Goal: Task Accomplishment & Management: Complete application form

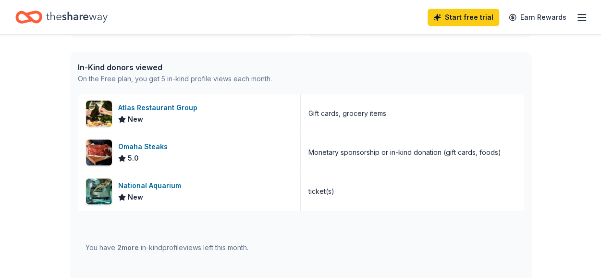
scroll to position [237, 0]
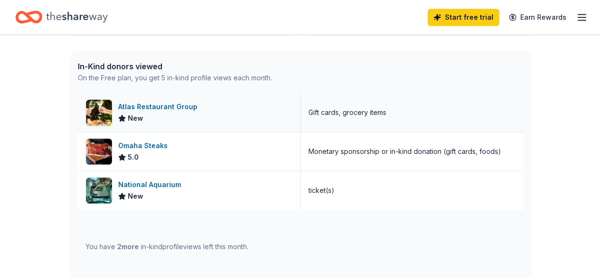
click at [186, 105] on div "Atlas Restaurant Group" at bounding box center [159, 107] width 83 height 12
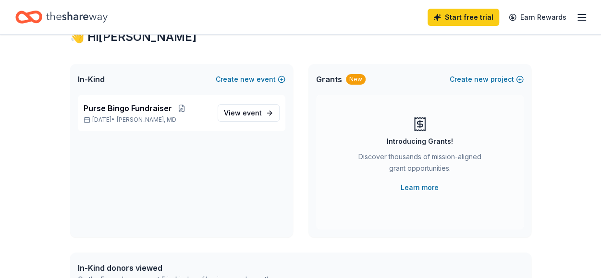
scroll to position [0, 0]
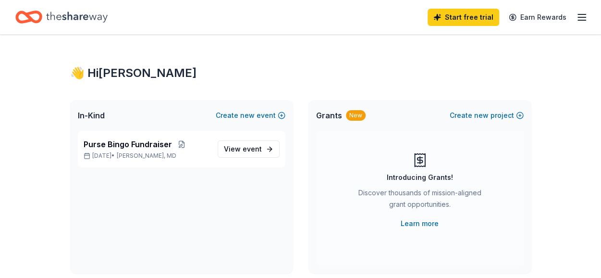
click at [584, 21] on icon "button" at bounding box center [582, 18] width 12 height 12
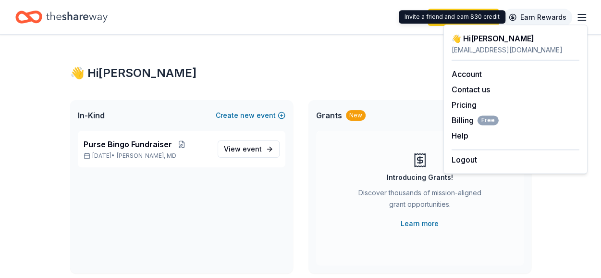
click at [552, 18] on link "Earn Rewards" at bounding box center [537, 17] width 69 height 17
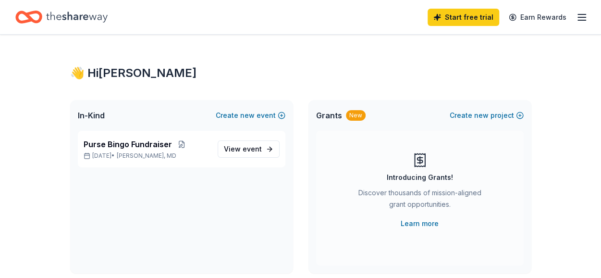
click at [583, 15] on icon "button" at bounding box center [582, 18] width 12 height 12
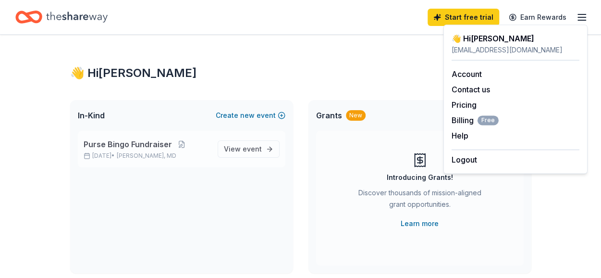
click at [154, 141] on span "Purse Bingo Fundraiser" at bounding box center [128, 144] width 88 height 12
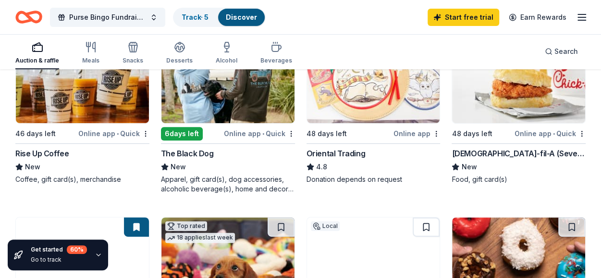
scroll to position [140, 0]
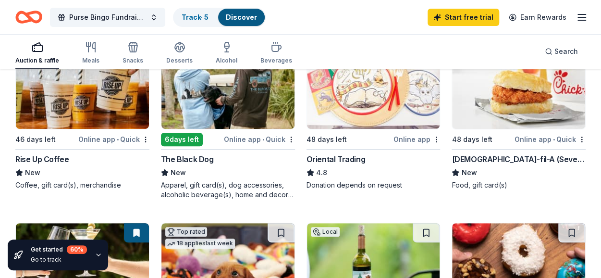
click at [492, 90] on img at bounding box center [518, 82] width 133 height 91
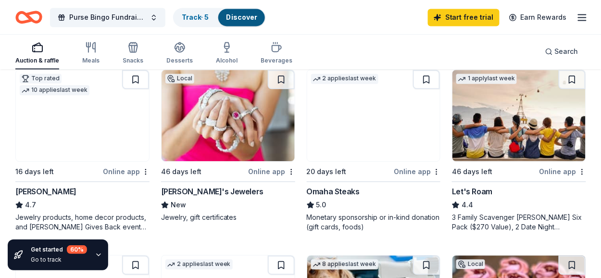
scroll to position [505, 0]
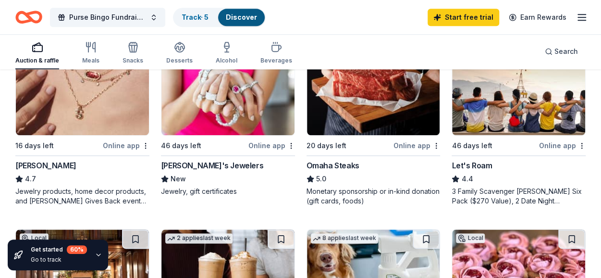
click at [73, 92] on img at bounding box center [82, 89] width 133 height 91
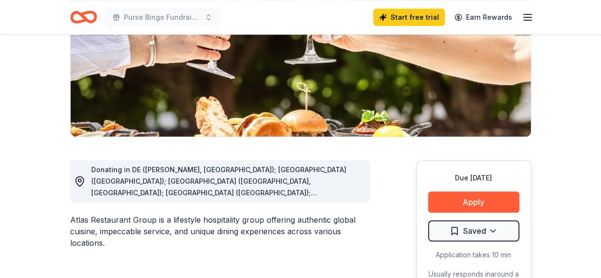
scroll to position [263, 0]
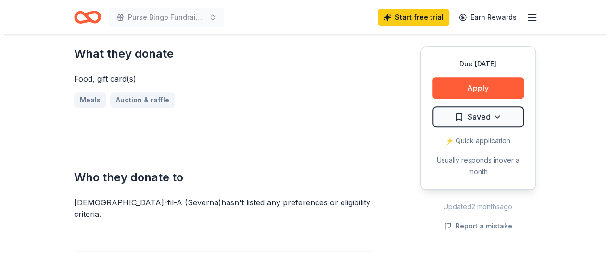
scroll to position [400, 0]
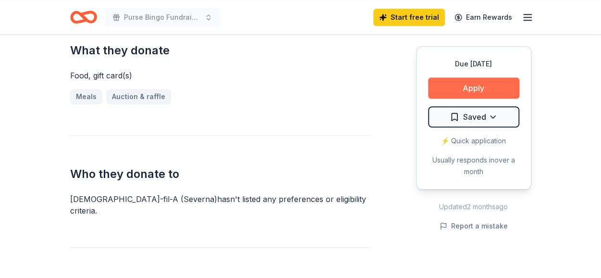
click at [465, 87] on button "Apply" at bounding box center [473, 87] width 91 height 21
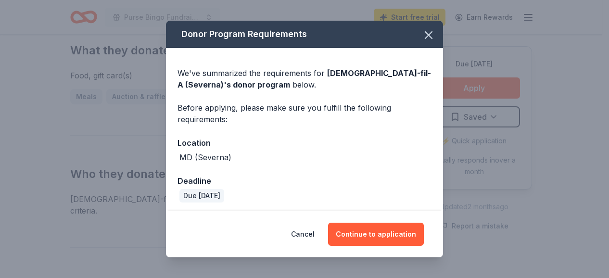
scroll to position [3, 0]
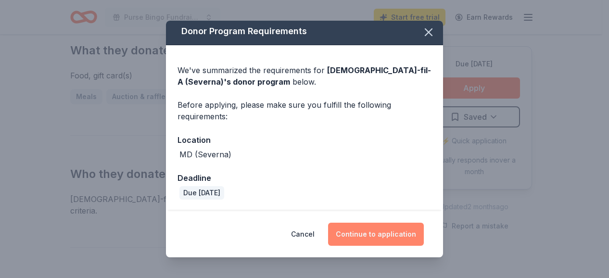
click at [380, 237] on button "Continue to application" at bounding box center [376, 234] width 96 height 23
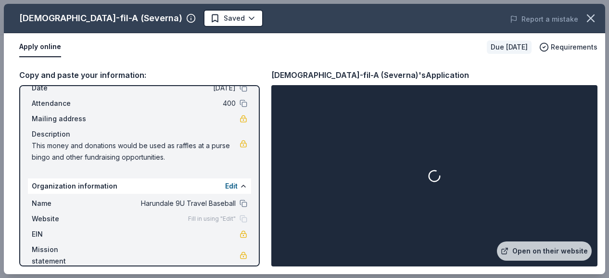
scroll to position [59, 0]
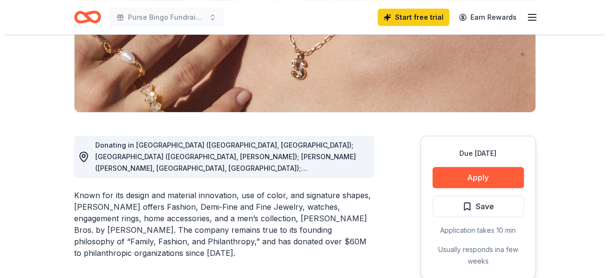
scroll to position [225, 0]
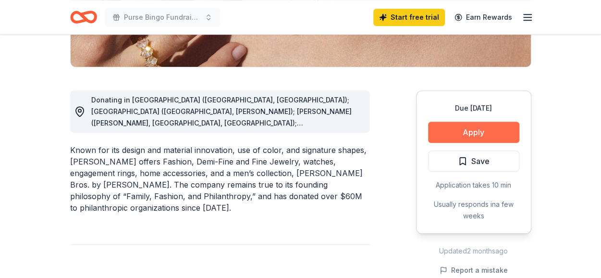
click at [507, 130] on button "Apply" at bounding box center [473, 132] width 91 height 21
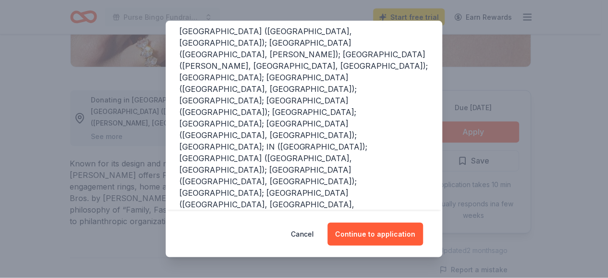
scroll to position [184, 0]
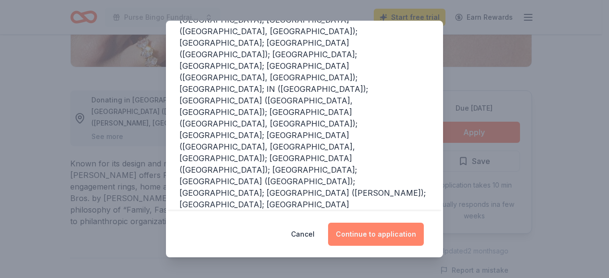
click at [361, 233] on button "Continue to application" at bounding box center [376, 234] width 96 height 23
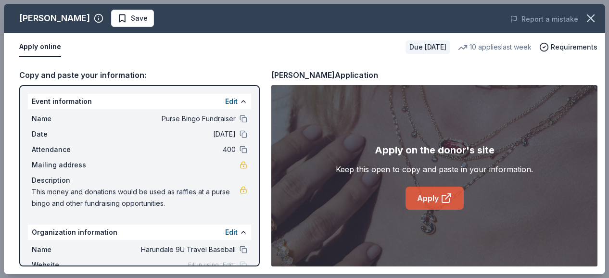
click at [423, 203] on link "Apply" at bounding box center [434, 198] width 58 height 23
